Goal: Information Seeking & Learning: Learn about a topic

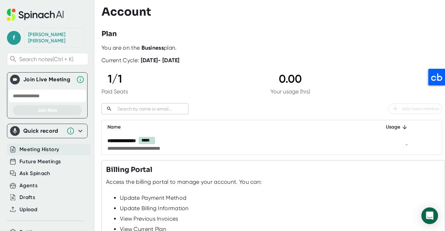
click at [43, 146] on span "Meeting History" at bounding box center [39, 150] width 40 height 8
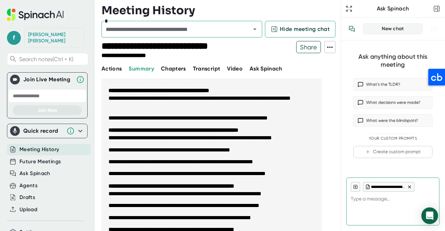
scroll to position [220, 0]
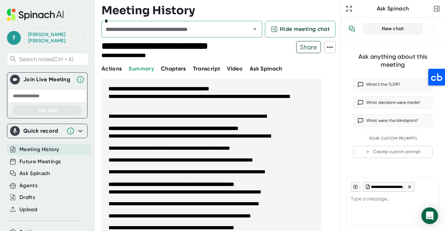
drag, startPoint x: 181, startPoint y: 140, endPoint x: 149, endPoint y: 155, distance: 35.5
click at [149, 155] on ul "**********" at bounding box center [211, 154] width 206 height 44
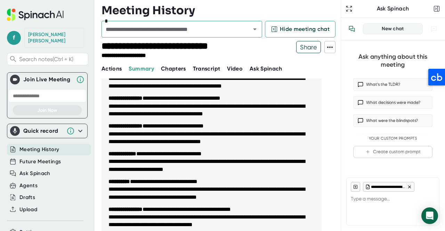
scroll to position [487, 0]
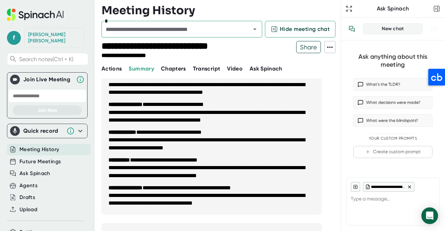
click at [236, 68] on span "Video" at bounding box center [235, 68] width 16 height 7
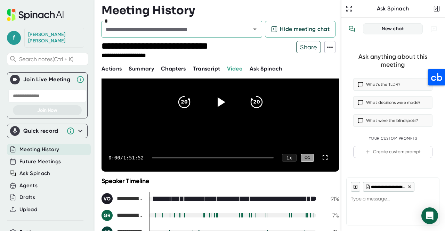
scroll to position [110, 0]
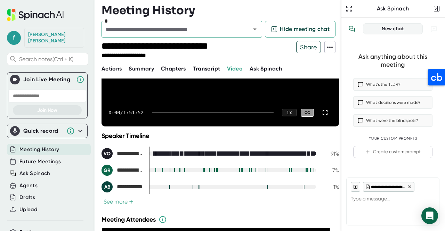
click at [115, 201] on button "See more +" at bounding box center [119, 201] width 34 height 7
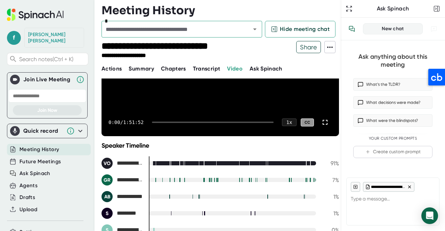
scroll to position [99, 0]
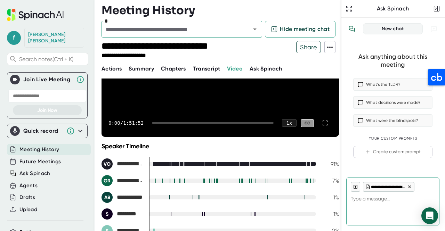
type textarea "x"
